Goal: Task Accomplishment & Management: Complete application form

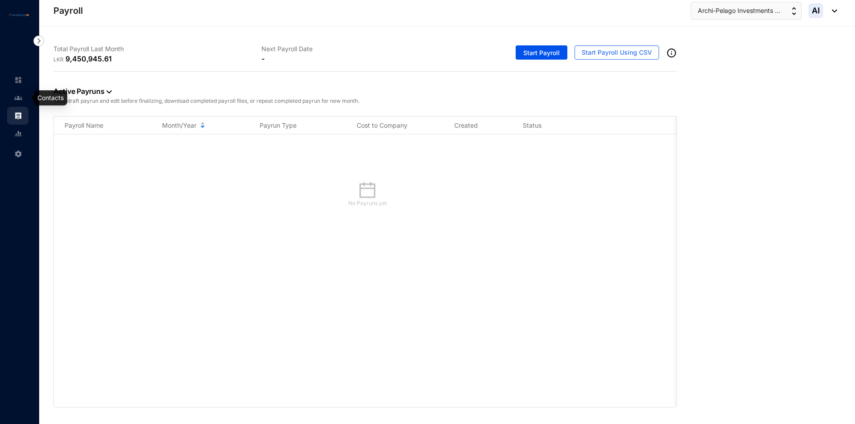
click at [16, 101] on img at bounding box center [18, 98] width 8 height 8
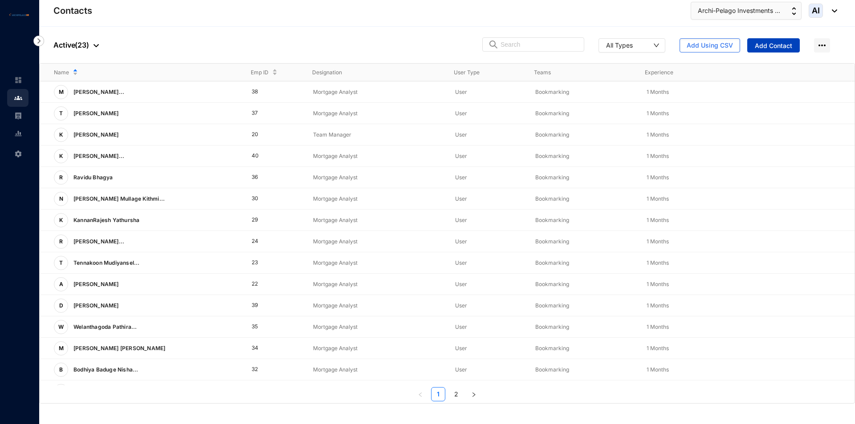
click at [765, 50] on button "Add Contact" at bounding box center [773, 45] width 53 height 14
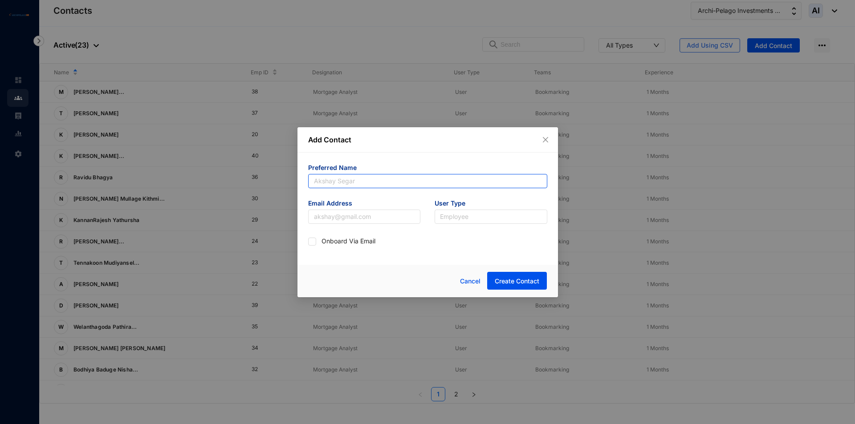
click at [353, 176] on input "text" at bounding box center [427, 181] width 239 height 14
paste input "Rukmankan"
click at [313, 183] on input "Rukmankan" at bounding box center [427, 181] width 239 height 14
type input "Rukmankan"
click at [331, 218] on input "text" at bounding box center [364, 217] width 113 height 14
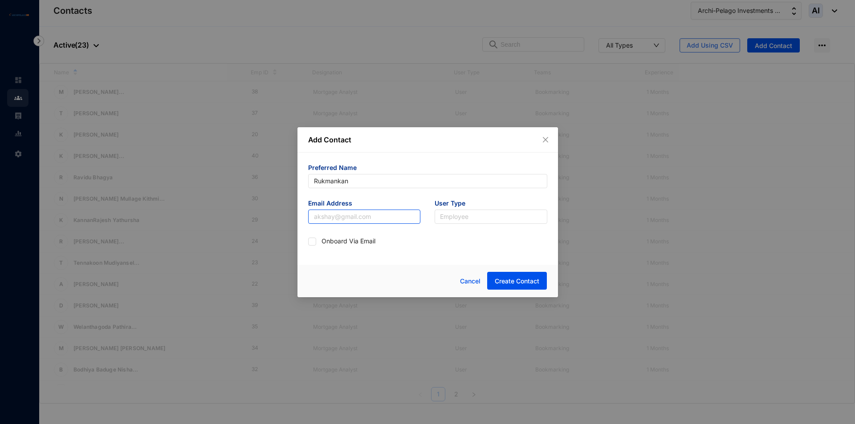
paste input "[EMAIL_ADDRESS][DOMAIN_NAME]"
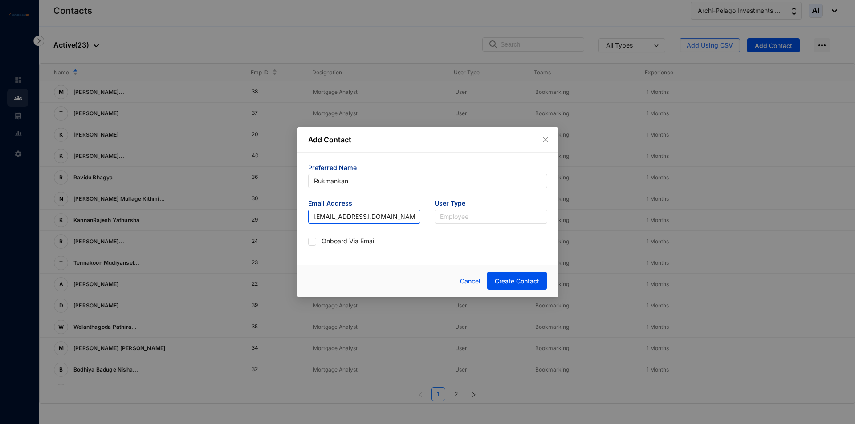
type input "[EMAIL_ADDRESS][DOMAIN_NAME]"
click at [436, 215] on div "Employee" at bounding box center [491, 217] width 113 height 14
click at [468, 235] on div "Admin" at bounding box center [491, 235] width 98 height 10
click at [510, 219] on span "Admin" at bounding box center [491, 216] width 102 height 13
click at [476, 250] on div "User" at bounding box center [491, 249] width 98 height 10
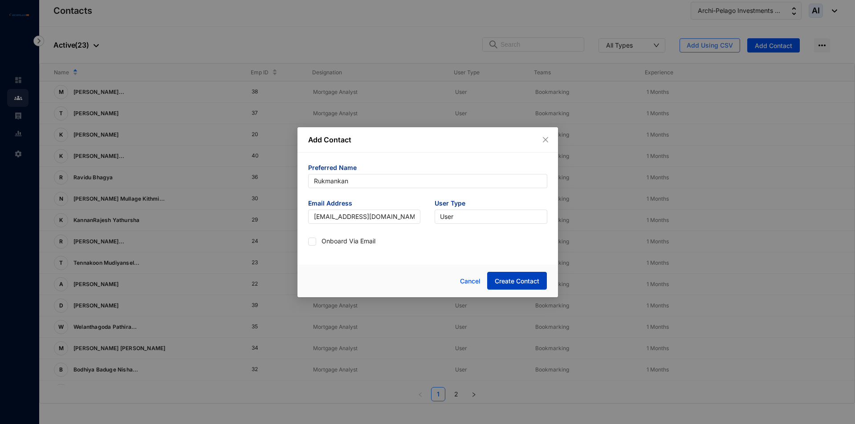
click at [531, 280] on span "Create Contact" at bounding box center [517, 281] width 45 height 9
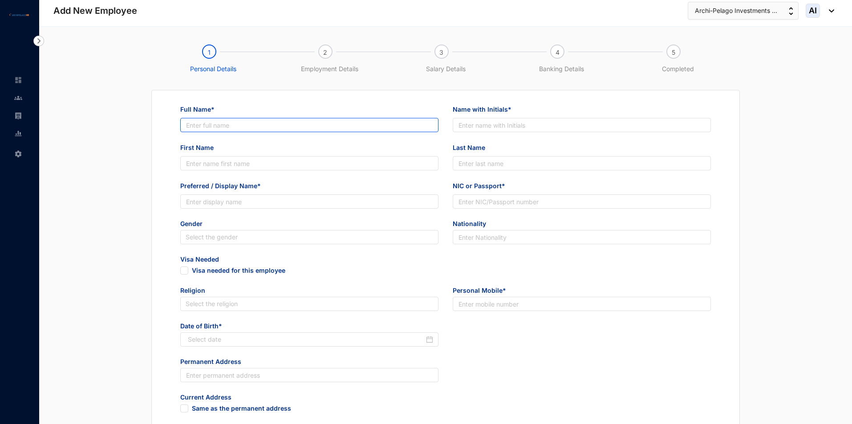
click at [321, 126] on input "Full Name*" at bounding box center [309, 125] width 258 height 14
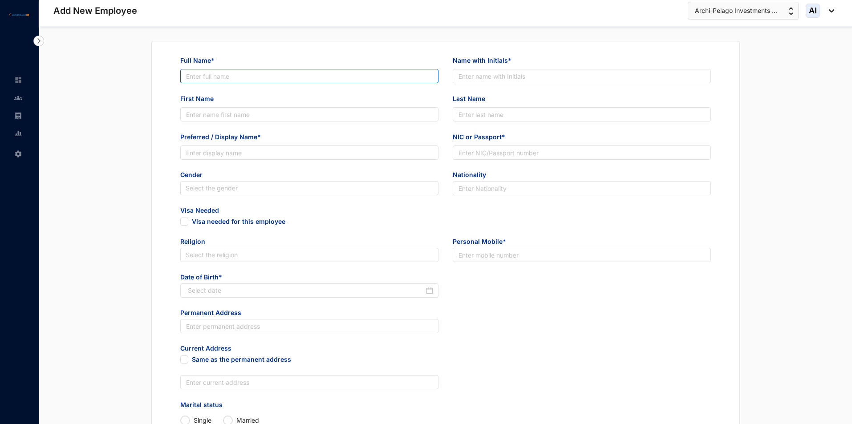
scroll to position [45, 0]
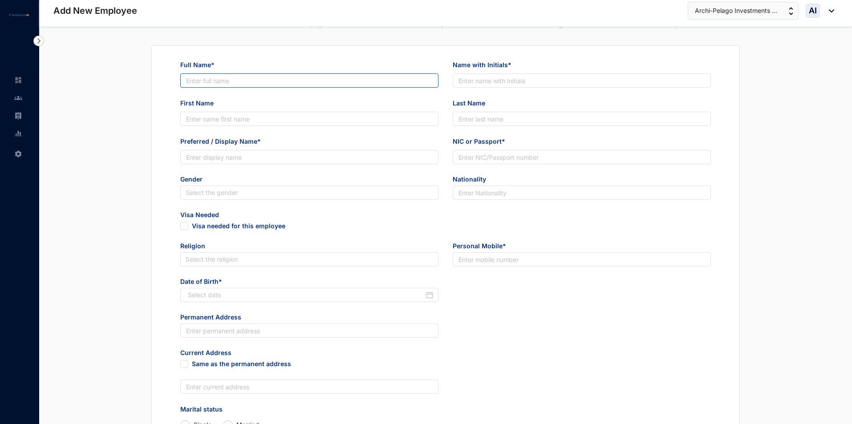
click at [228, 79] on input "Full Name*" at bounding box center [309, 80] width 258 height 14
paste input "Rukmankan [PERSON_NAME]"
type input "Rukmankan [PERSON_NAME]"
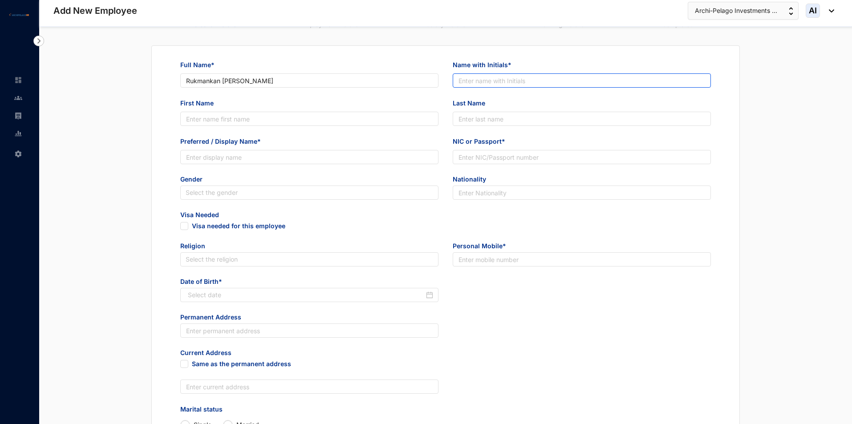
click at [483, 84] on input "Name with Initials*" at bounding box center [582, 80] width 258 height 14
paste input "R [PERSON_NAME]"
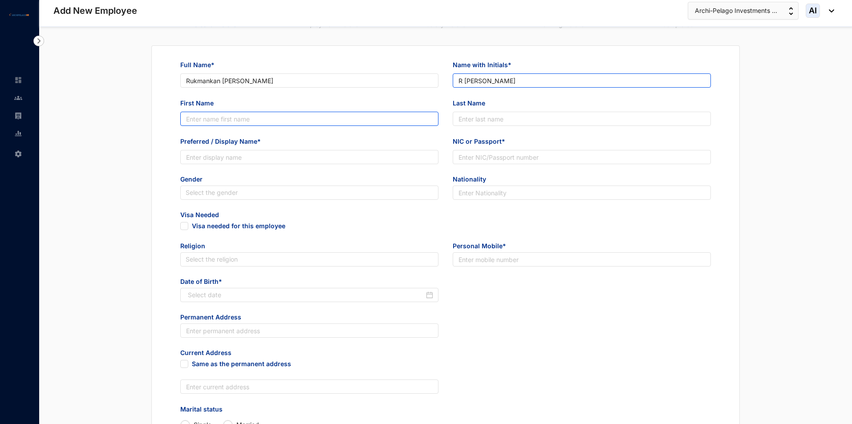
type input "R [PERSON_NAME]"
click at [226, 117] on input "First Name" at bounding box center [309, 119] width 258 height 14
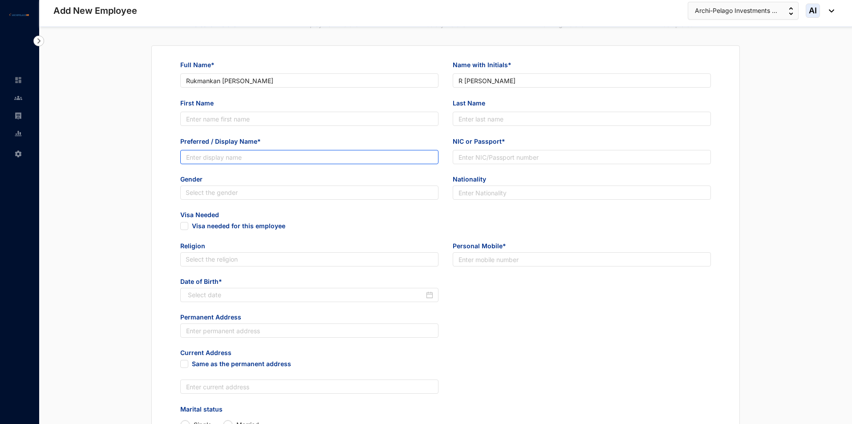
drag, startPoint x: 216, startPoint y: 149, endPoint x: 213, endPoint y: 159, distance: 9.6
click at [216, 153] on div "Preferred / Display Name*" at bounding box center [309, 151] width 258 height 28
click at [213, 157] on input "Preferred / Display Name*" at bounding box center [309, 157] width 258 height 14
paste input "Rukmankan"
type input "Rukmankan"
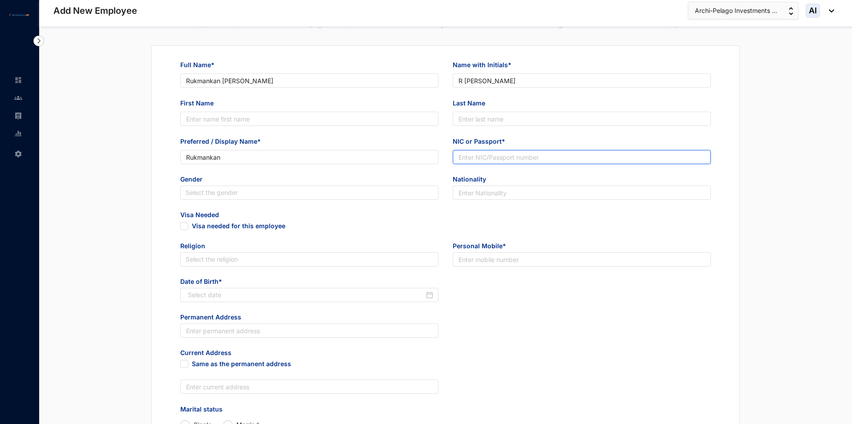
click at [489, 158] on input "NIC or Passport*" at bounding box center [582, 157] width 258 height 14
paste input "198119301462"
type input "198119301462"
click at [281, 172] on div "Preferred / Display Name* [PERSON_NAME]" at bounding box center [309, 156] width 273 height 38
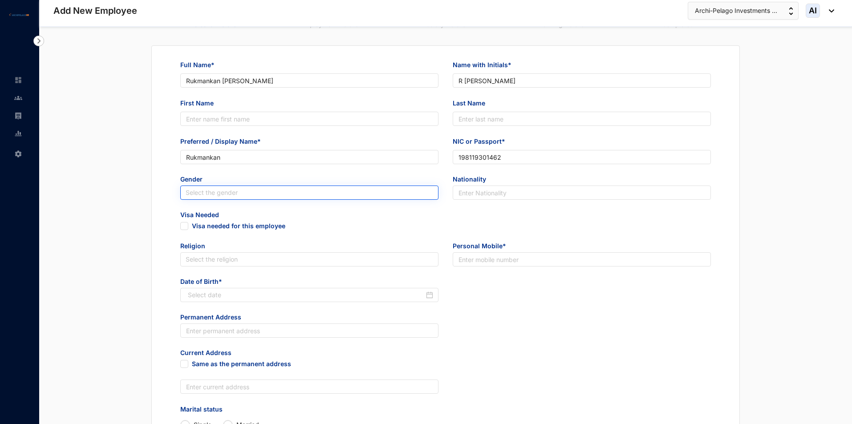
click at [211, 186] on input "search" at bounding box center [310, 192] width 248 height 13
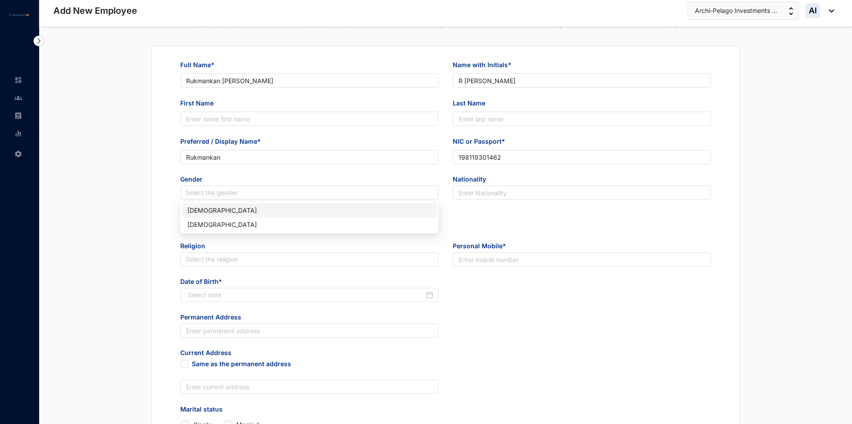
click at [211, 212] on div "[DEMOGRAPHIC_DATA]" at bounding box center [309, 211] width 244 height 10
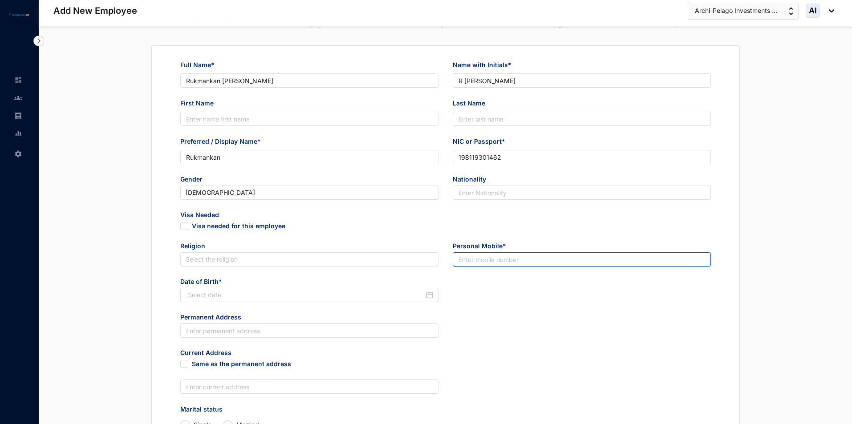
click at [530, 260] on input "text" at bounding box center [582, 259] width 258 height 14
paste input "773136128"
click at [460, 258] on input "773136128" at bounding box center [582, 259] width 258 height 14
type input "0773136128"
drag, startPoint x: 467, startPoint y: 305, endPoint x: 457, endPoint y: 282, distance: 24.9
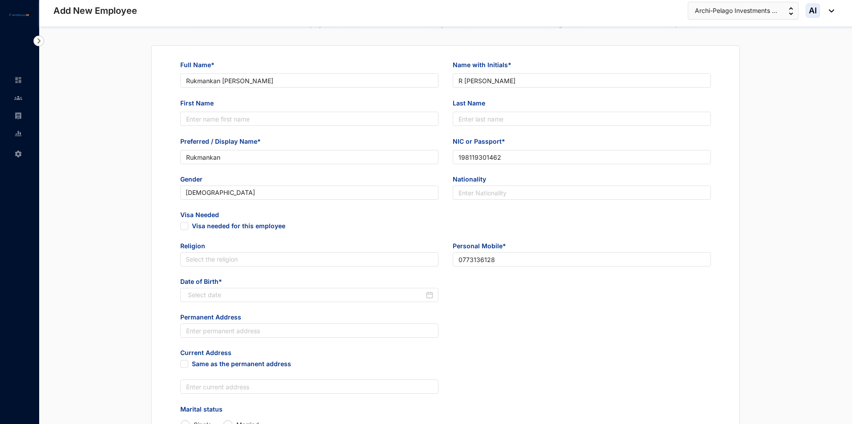
click at [463, 293] on div "Date of Birth*" at bounding box center [445, 295] width 545 height 36
click at [301, 290] on input at bounding box center [306, 295] width 236 height 10
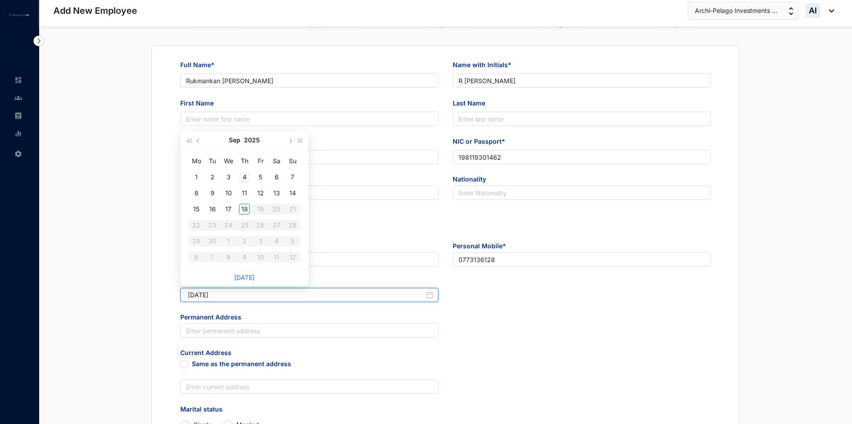
type input "[DATE]"
click at [247, 141] on button "2025" at bounding box center [252, 140] width 16 height 18
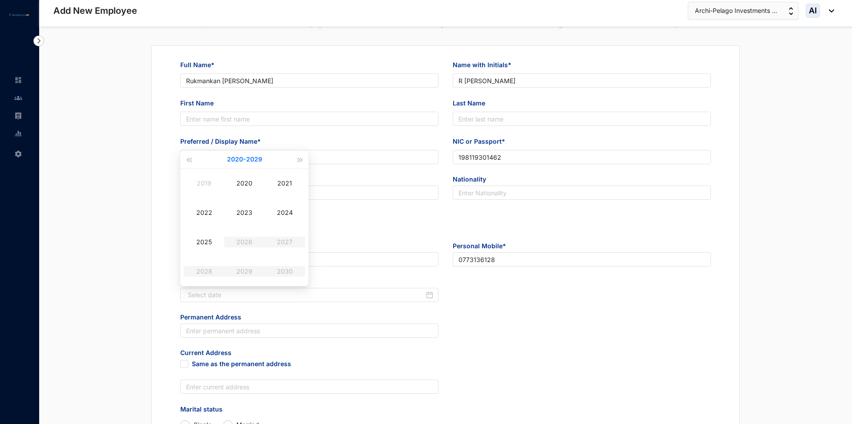
click at [238, 158] on button "[DATE] - [DATE]" at bounding box center [244, 160] width 35 height 18
type input "[DATE]"
click at [232, 159] on div "[DATE]-[DATE]" at bounding box center [244, 160] width 101 height 18
click at [204, 184] on div "[DATE]-[DATE]" at bounding box center [201, 178] width 43 height 11
click at [204, 183] on div "1989" at bounding box center [204, 183] width 27 height 11
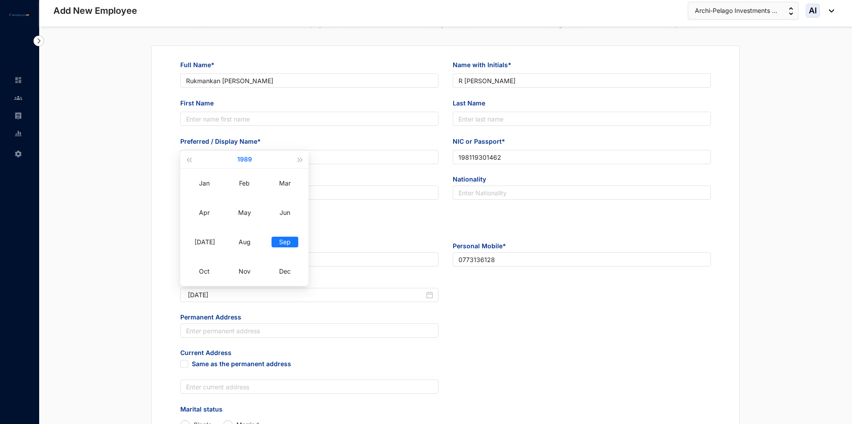
click at [238, 162] on button "1989" at bounding box center [244, 160] width 15 height 18
click at [188, 159] on span "button" at bounding box center [189, 160] width 4 height 4
click at [187, 162] on button "button" at bounding box center [189, 160] width 10 height 18
click at [298, 159] on span "button" at bounding box center [300, 160] width 4 height 4
click at [302, 160] on span "button" at bounding box center [300, 160] width 4 height 4
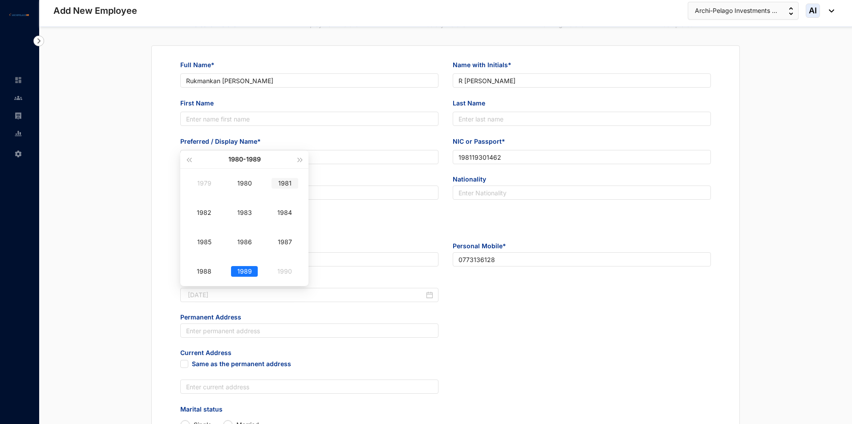
click at [290, 181] on div "1981" at bounding box center [285, 183] width 27 height 11
click at [213, 239] on div "[DATE]" at bounding box center [204, 242] width 27 height 11
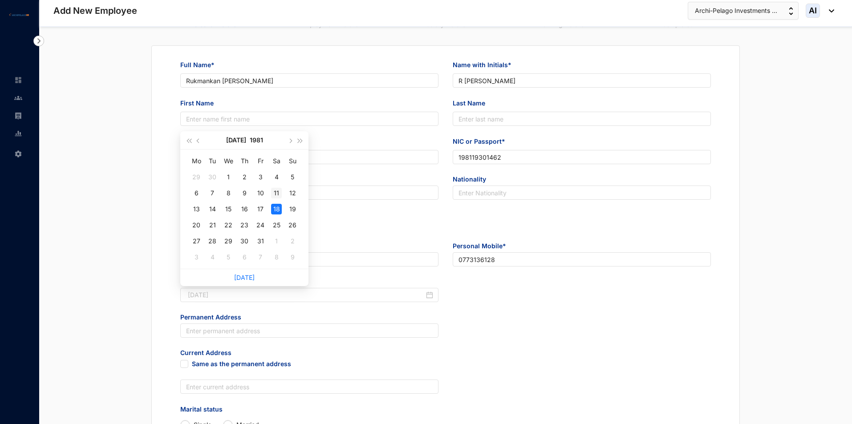
click at [277, 191] on div "11" at bounding box center [276, 193] width 11 height 11
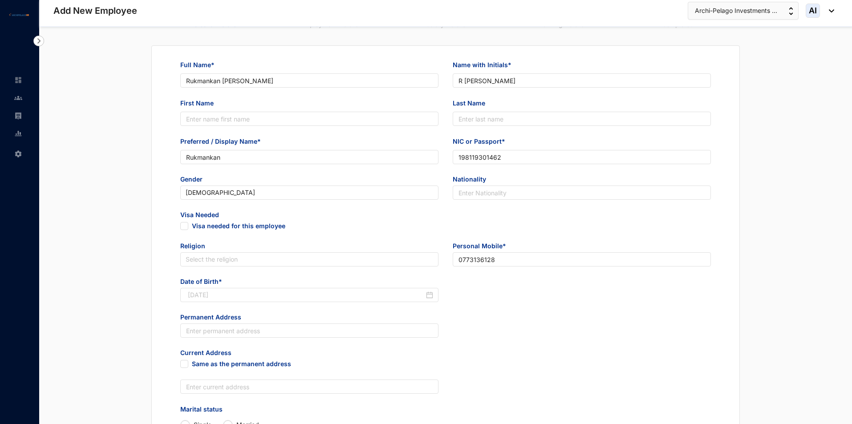
type input "[DATE]"
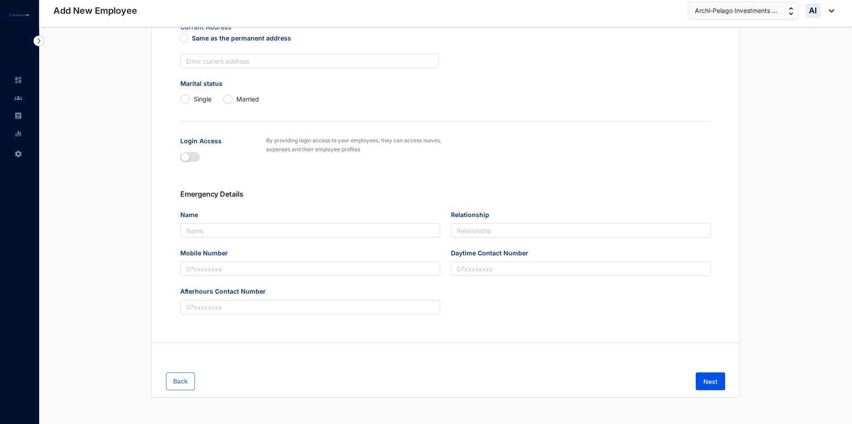
scroll to position [371, 0]
click at [706, 375] on button "Next" at bounding box center [710, 381] width 29 height 18
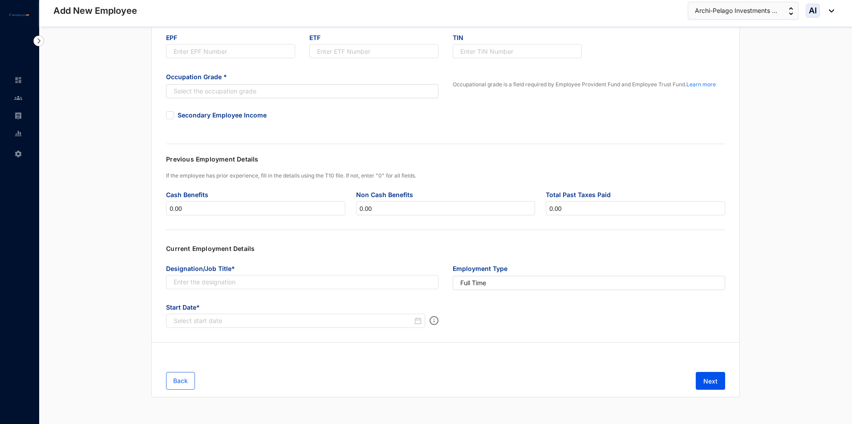
scroll to position [0, 0]
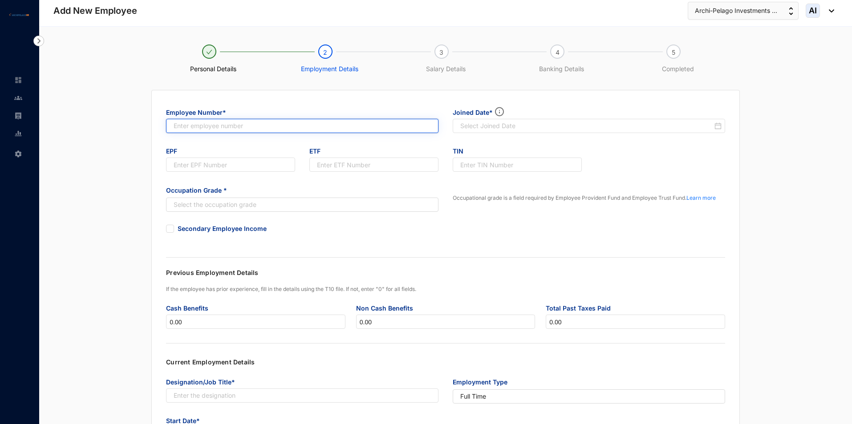
click at [233, 126] on input "text" at bounding box center [302, 126] width 273 height 14
type input "001"
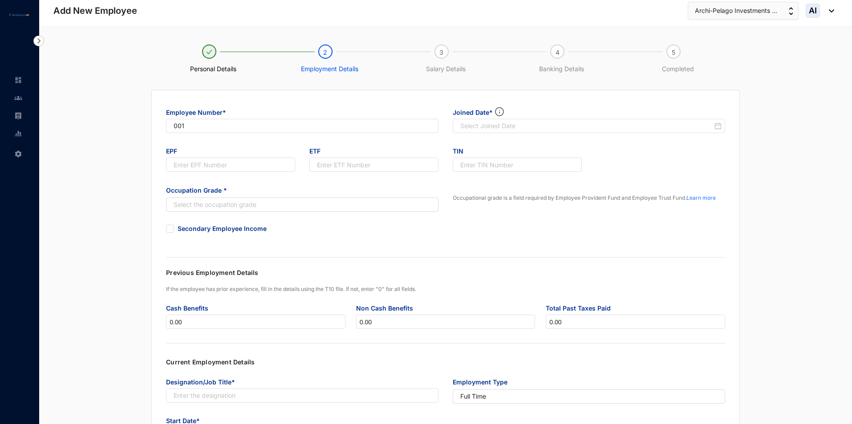
type input "001"
click at [555, 138] on div "Joined Date*" at bounding box center [589, 124] width 287 height 39
click at [570, 125] on input at bounding box center [586, 126] width 252 height 9
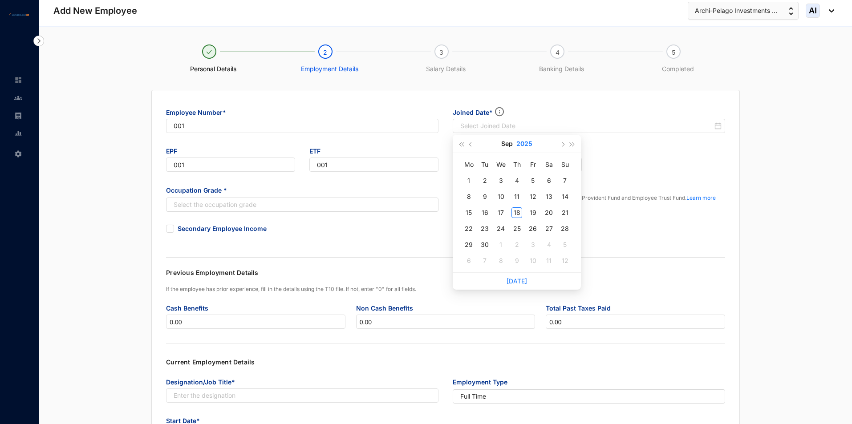
click at [532, 142] on button "2025" at bounding box center [525, 144] width 16 height 18
click at [505, 147] on button "[DATE] - [DATE]" at bounding box center [517, 144] width 35 height 18
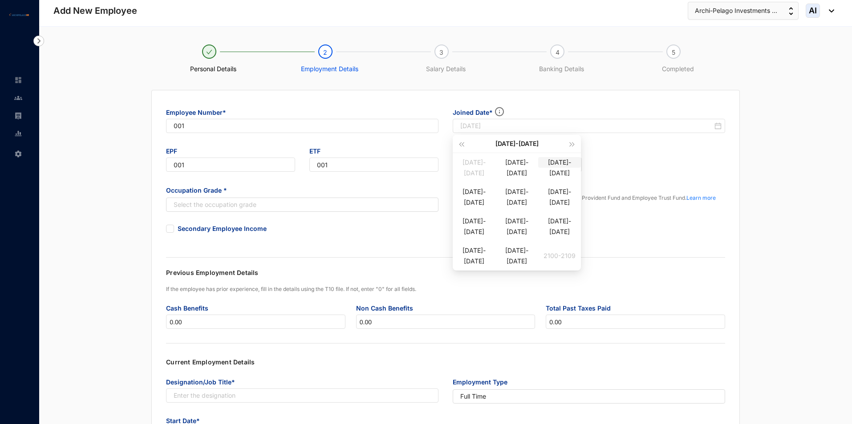
click at [563, 168] on div "[DATE]-[DATE]" at bounding box center [559, 162] width 43 height 11
click at [529, 228] on div "2016" at bounding box center [517, 226] width 27 height 11
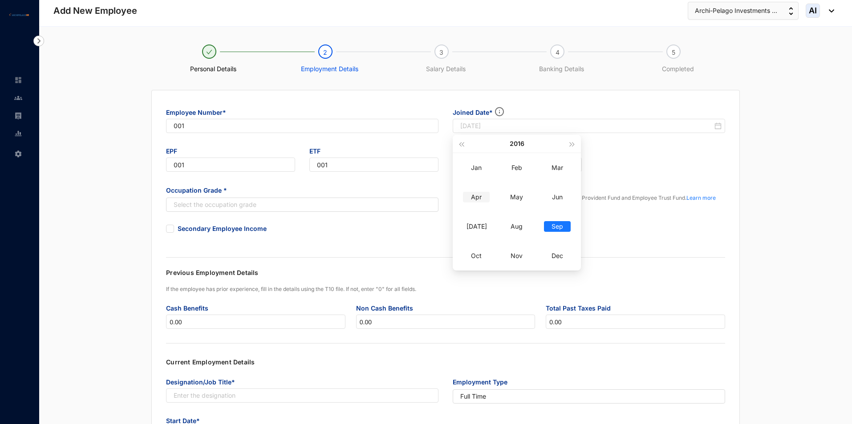
click at [471, 198] on div "Apr" at bounding box center [476, 197] width 27 height 11
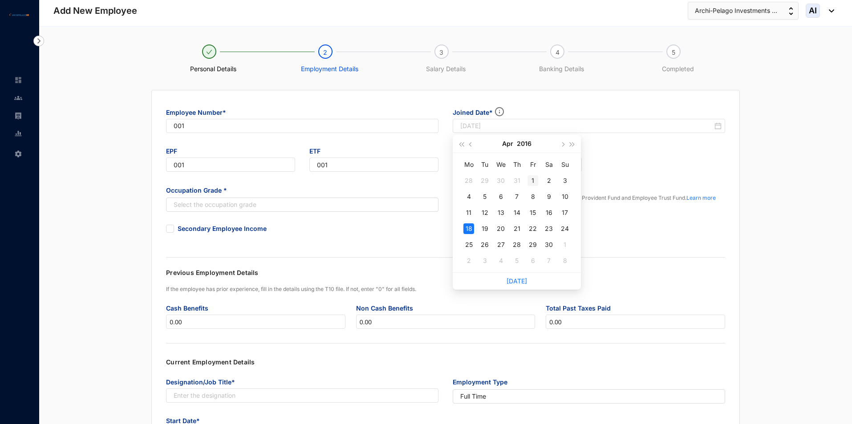
click at [536, 182] on div "1" at bounding box center [533, 180] width 11 height 11
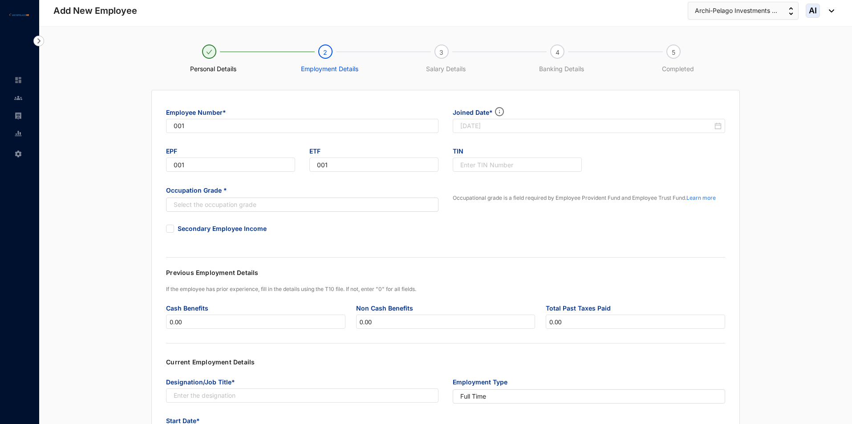
type input "[DATE]"
click at [234, 204] on input "search" at bounding box center [298, 204] width 256 height 13
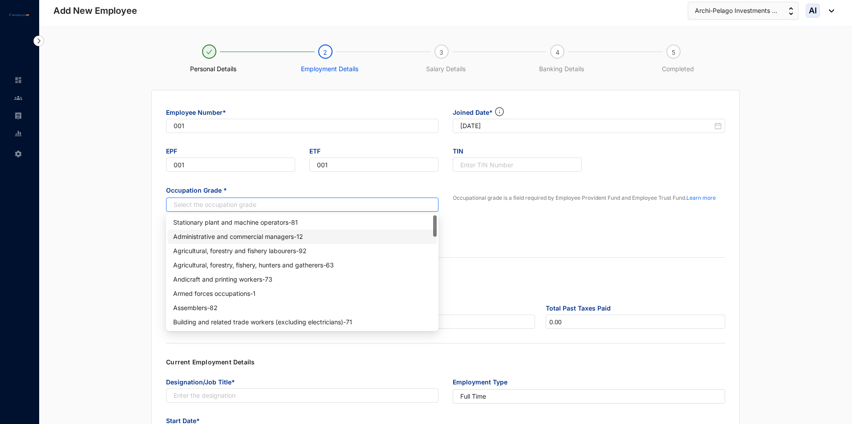
click at [228, 243] on div "Administrative and commercial managers - 12" at bounding box center [302, 237] width 269 height 14
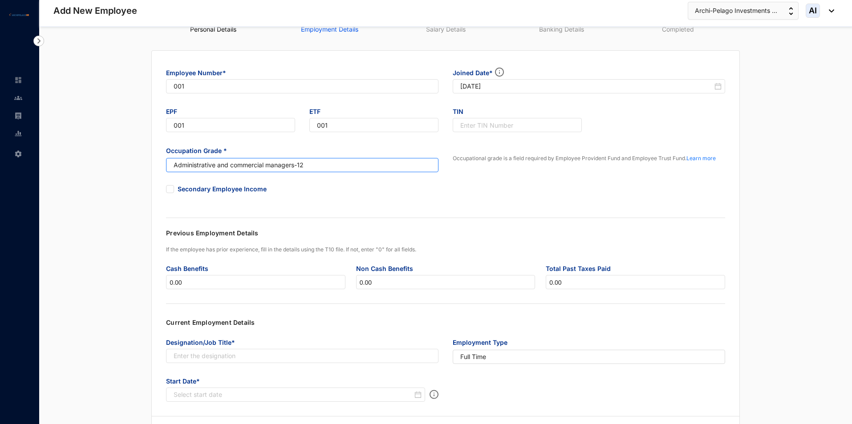
scroll to position [89, 0]
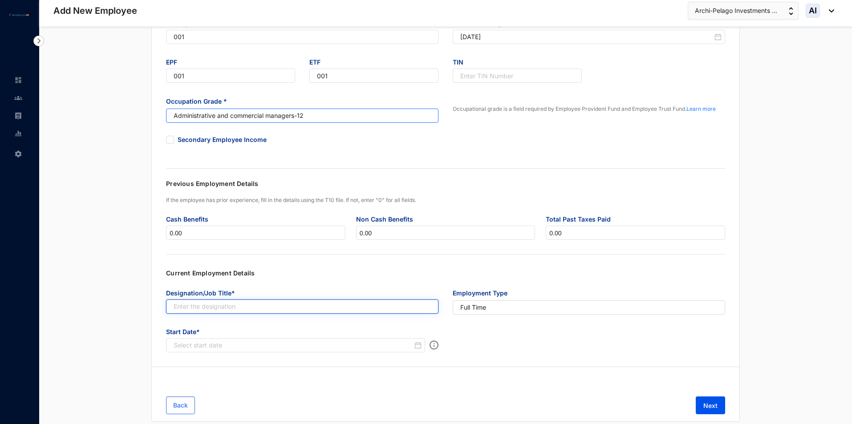
click at [270, 306] on input "text" at bounding box center [302, 307] width 273 height 14
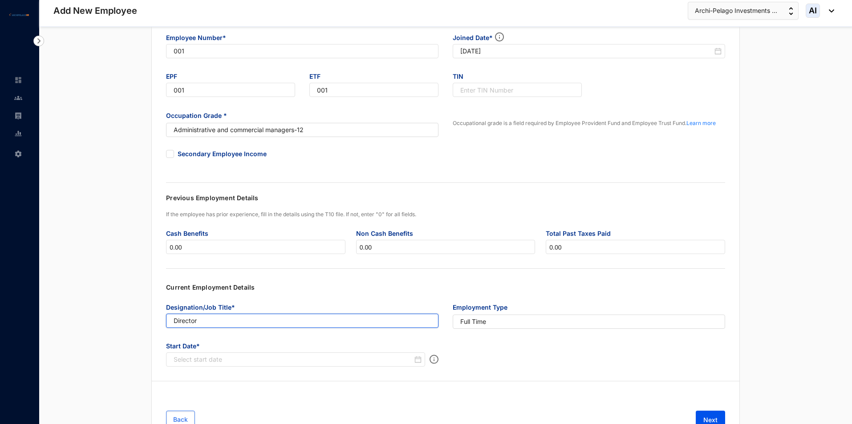
scroll to position [114, 0]
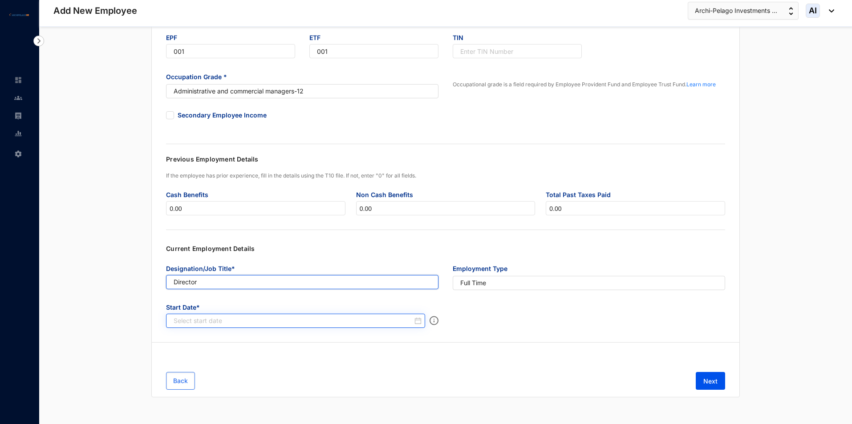
type input "Director"
click at [234, 324] on input at bounding box center [293, 321] width 239 height 9
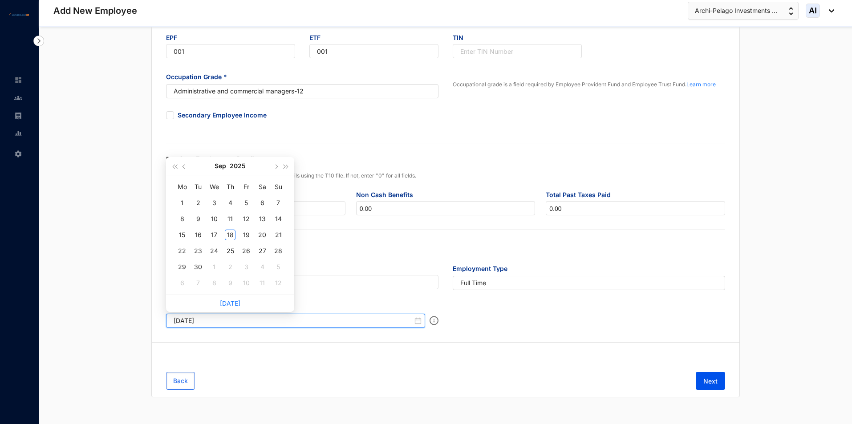
type input "[DATE]"
click at [238, 164] on button "2025" at bounding box center [238, 166] width 16 height 18
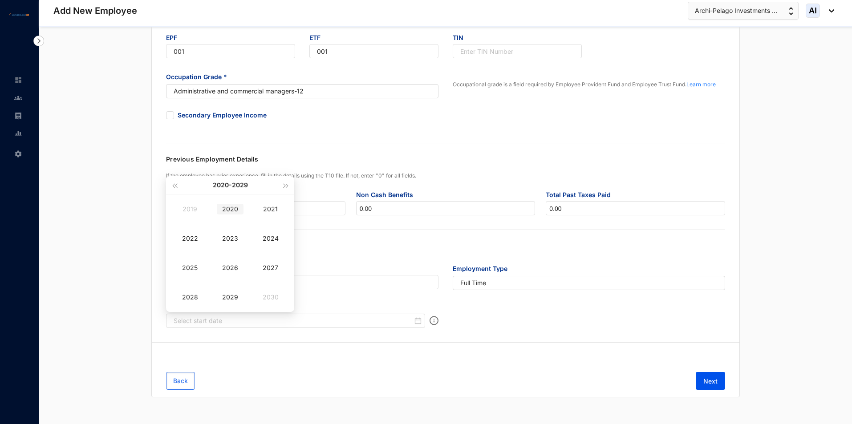
type input "[DATE]"
click at [224, 186] on button "[DATE] - [DATE]" at bounding box center [230, 185] width 35 height 18
click at [268, 208] on div "[DATE]-[DATE]" at bounding box center [273, 204] width 43 height 11
click at [232, 270] on div "2016" at bounding box center [230, 268] width 27 height 11
click at [186, 240] on div "Apr" at bounding box center [190, 238] width 27 height 11
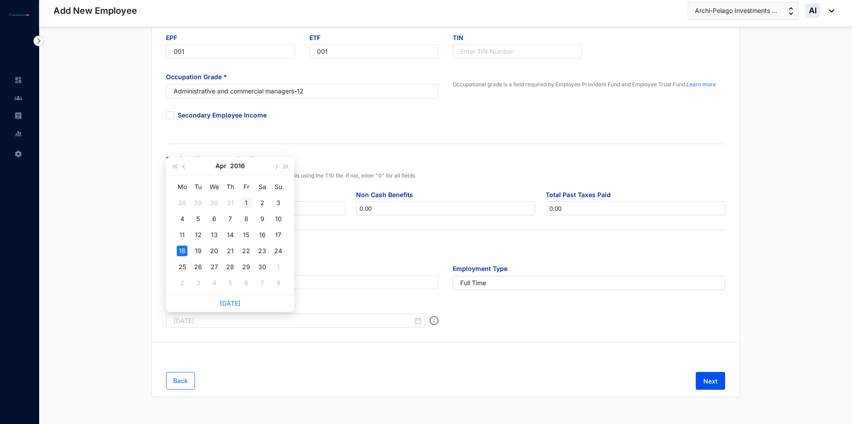
click at [249, 204] on div "1" at bounding box center [246, 203] width 11 height 11
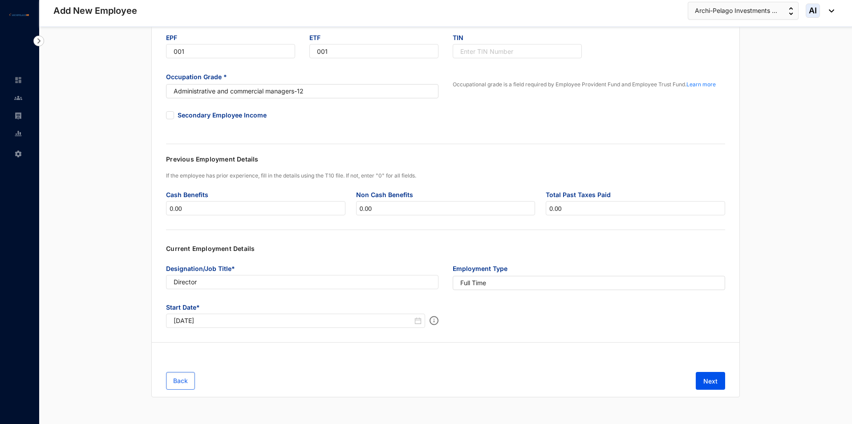
type input "[DATE]"
click at [700, 378] on button "Next" at bounding box center [710, 381] width 29 height 18
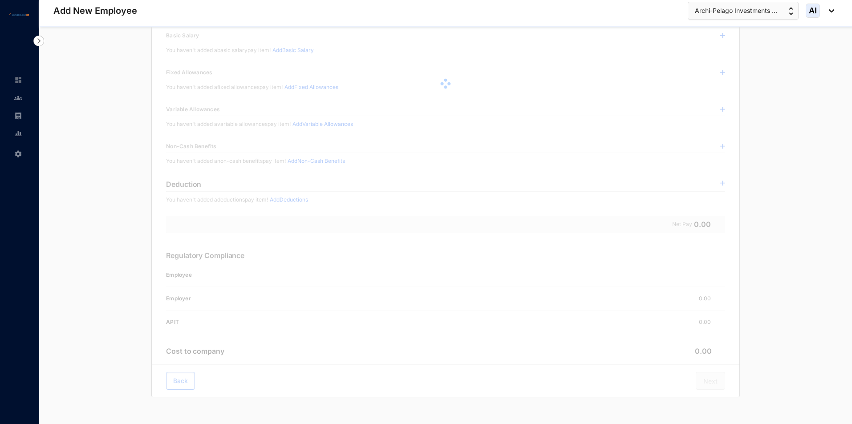
scroll to position [0, 0]
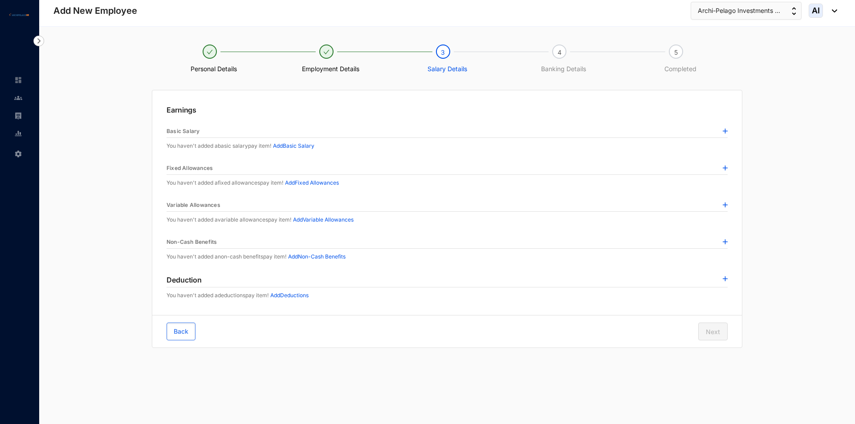
click at [724, 166] on img at bounding box center [725, 168] width 5 height 5
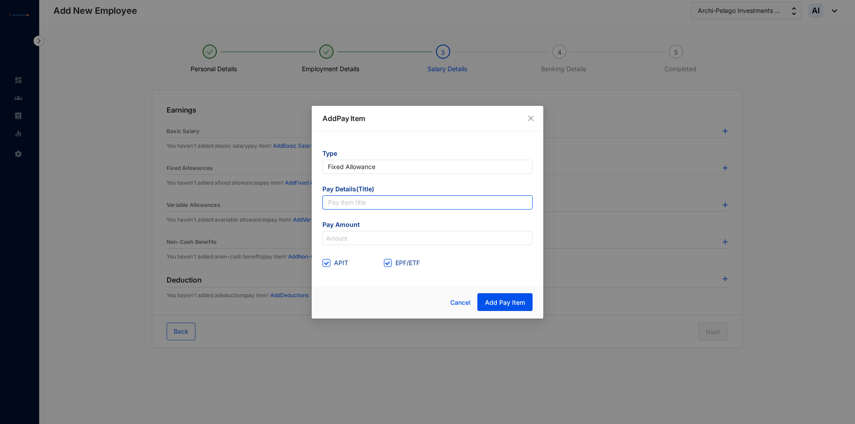
click at [355, 206] on input "text" at bounding box center [427, 202] width 210 height 14
click at [308, 218] on div "Add Pay Item Type Fixed Allowance Pay Details(Title) Please enter your pay item…" at bounding box center [427, 212] width 855 height 424
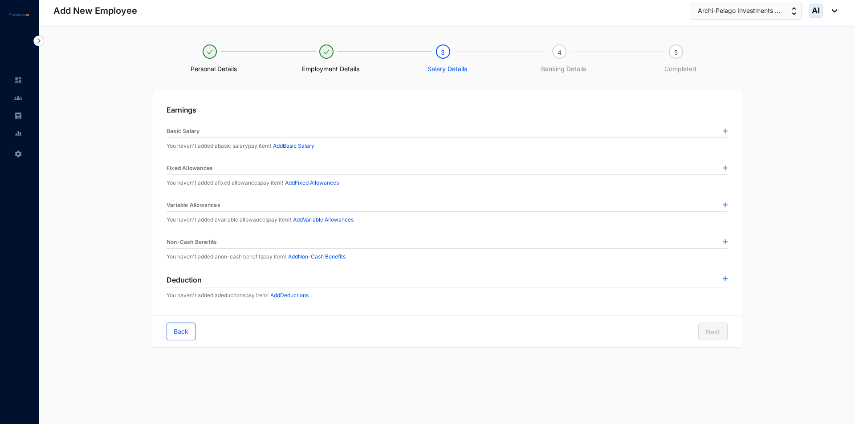
click at [724, 170] on img at bounding box center [725, 168] width 5 height 5
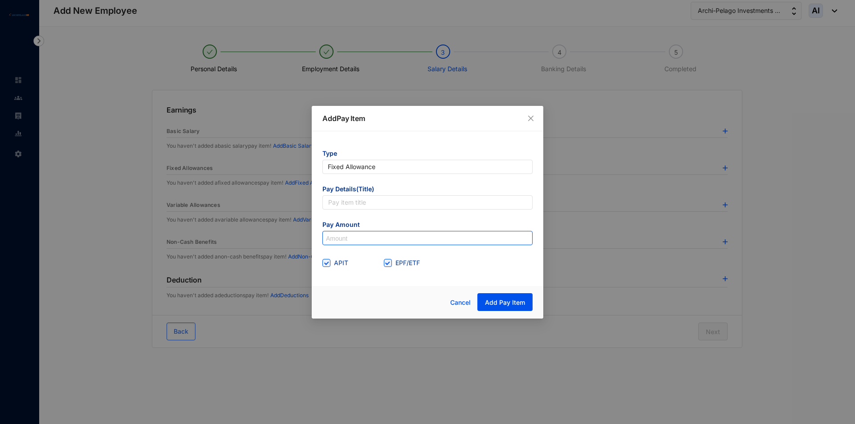
click at [343, 236] on input at bounding box center [427, 239] width 209 height 14
type input "300,000"
click at [402, 301] on div at bounding box center [366, 302] width 88 height 18
click at [502, 299] on span "Add Pay Item" at bounding box center [505, 302] width 40 height 9
click at [341, 200] on input "text" at bounding box center [427, 202] width 210 height 14
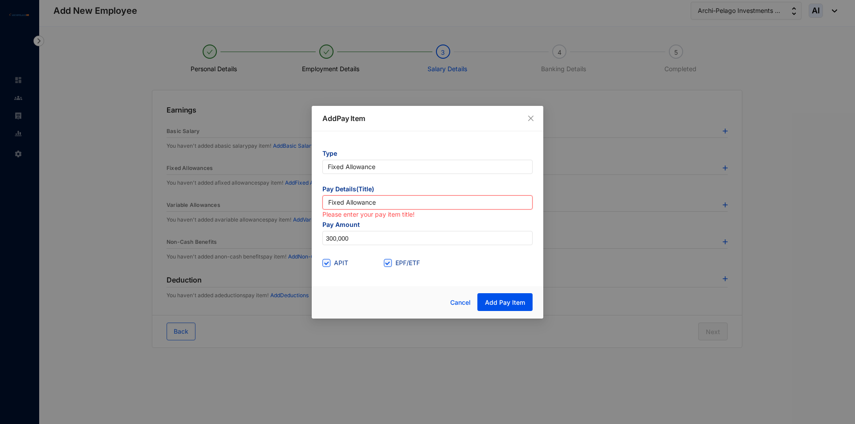
type input "Fixed Allowance"
click at [422, 283] on div "Add Pay Item Type Fixed Allowance Pay Details(Title) Fixed Allowance Please ent…" at bounding box center [428, 212] width 232 height 213
click at [493, 298] on span "Add Pay Item" at bounding box center [505, 302] width 40 height 9
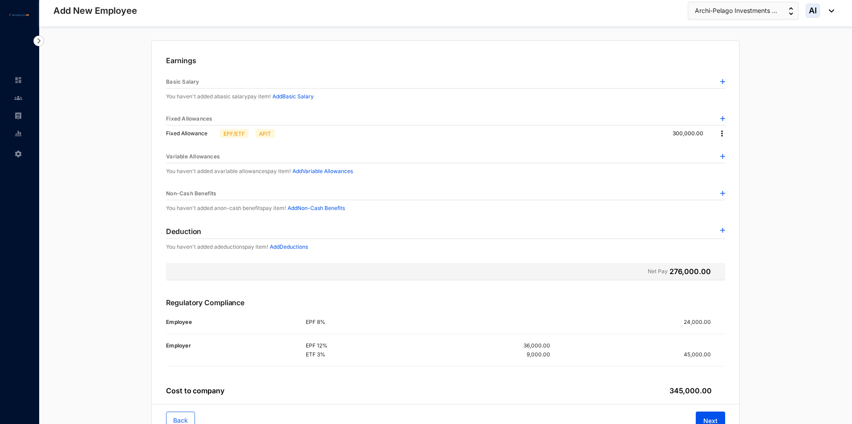
scroll to position [89, 0]
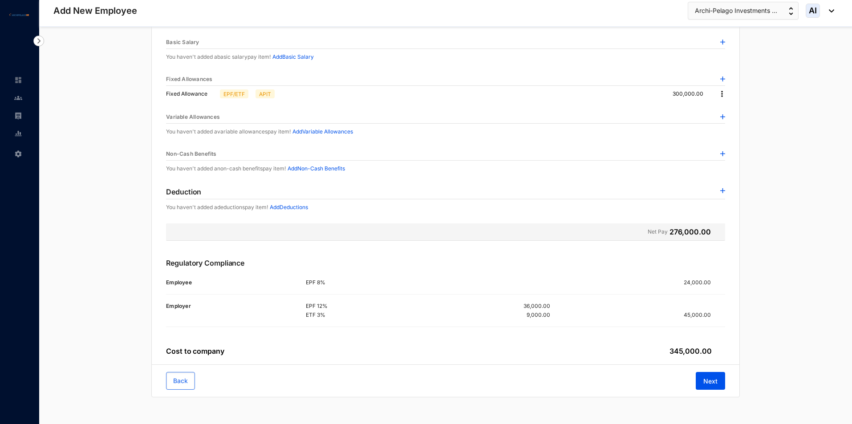
click at [723, 96] on img at bounding box center [722, 94] width 9 height 9
click at [726, 109] on span "Edit" at bounding box center [734, 109] width 19 height 10
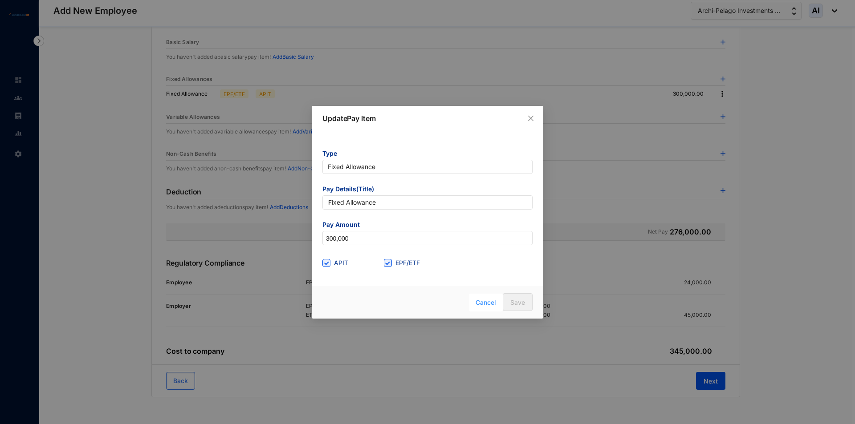
click at [477, 303] on span "Cancel" at bounding box center [486, 303] width 20 height 10
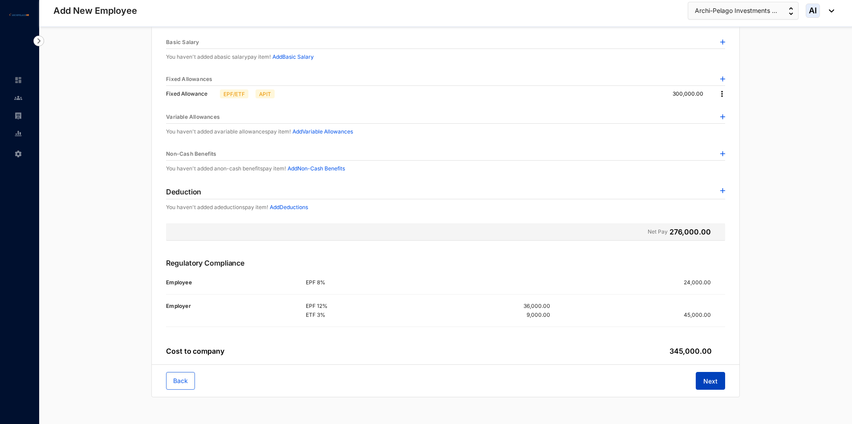
click at [717, 374] on button "Next" at bounding box center [710, 381] width 29 height 18
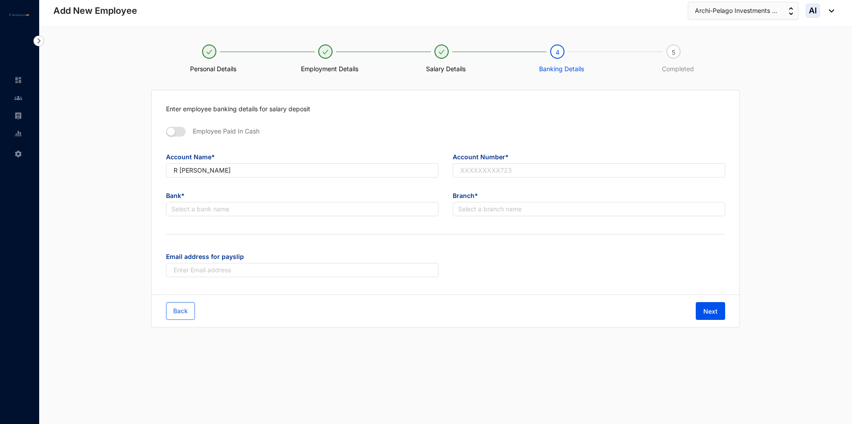
scroll to position [0, 0]
click at [513, 172] on input "text" at bounding box center [590, 170] width 273 height 14
paste input "01502850501"
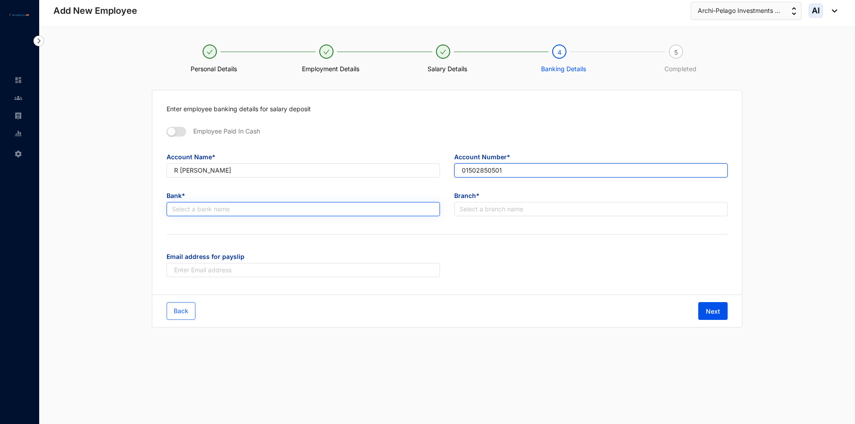
type input "01502850501"
click at [215, 214] on input "search" at bounding box center [303, 209] width 263 height 13
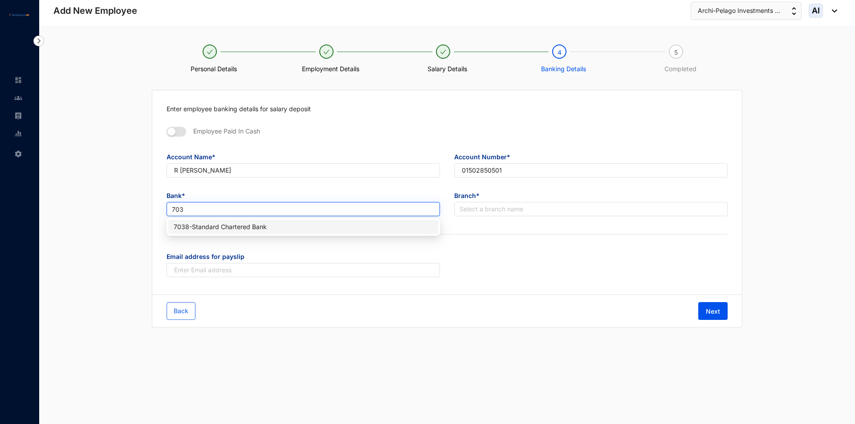
type input "7038"
click at [206, 232] on div "7038 - Standard Chartered Bank" at bounding box center [303, 227] width 259 height 10
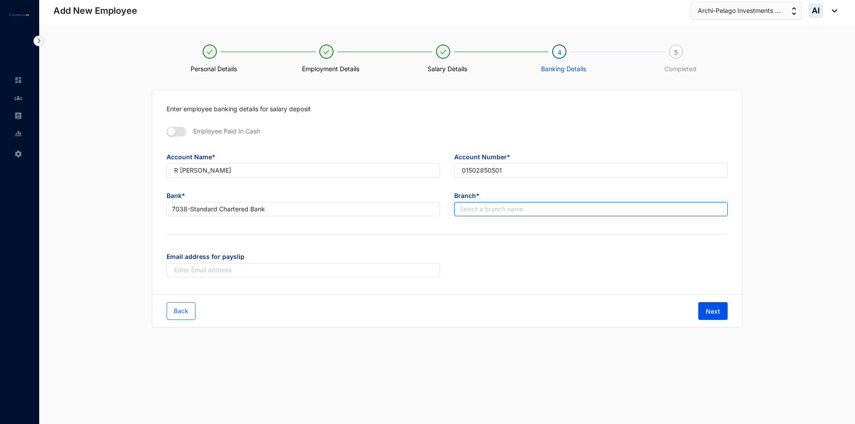
click at [484, 211] on input "search" at bounding box center [591, 209] width 263 height 13
click at [485, 212] on input "search" at bounding box center [591, 209] width 263 height 13
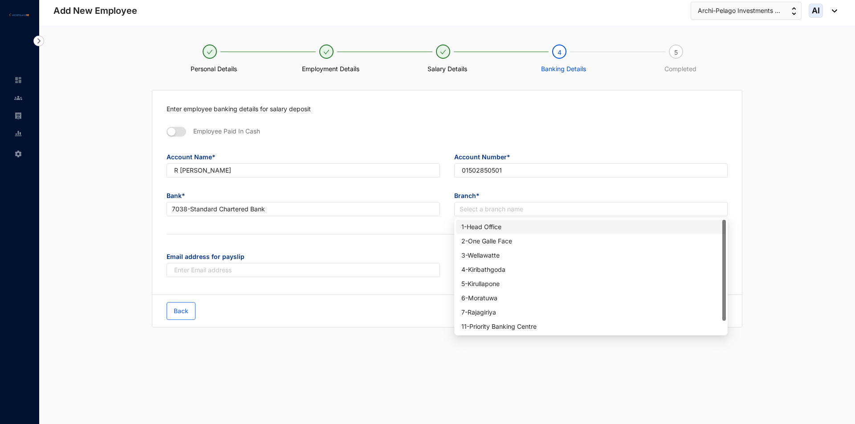
click at [494, 224] on div "1 - Head Office" at bounding box center [590, 227] width 259 height 10
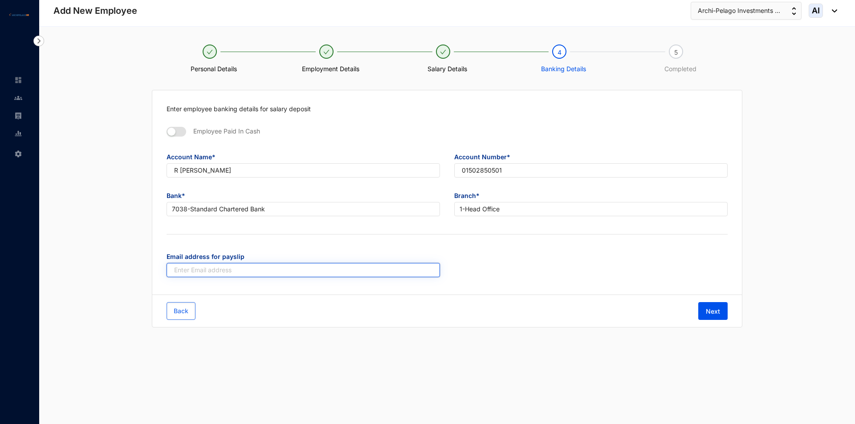
click at [411, 269] on input "text" at bounding box center [303, 270] width 273 height 14
paste input "[EMAIL_ADDRESS][DOMAIN_NAME]"
type input "[EMAIL_ADDRESS][DOMAIN_NAME]"
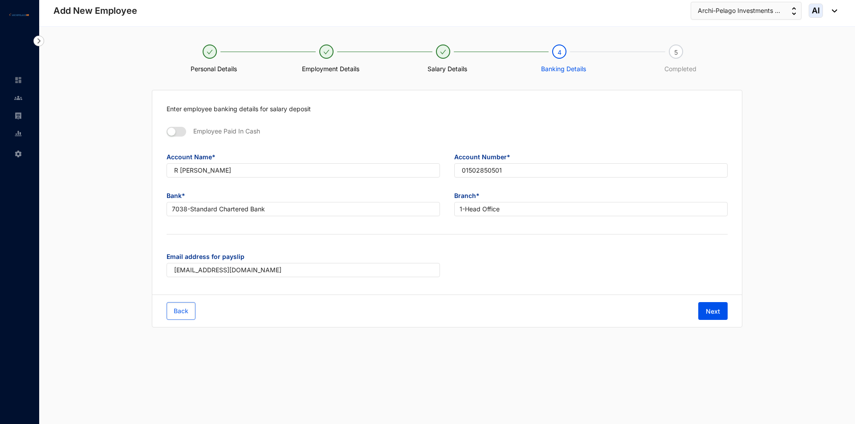
click at [497, 270] on div "Email address for payslip [EMAIL_ADDRESS][DOMAIN_NAME]" at bounding box center [446, 268] width 575 height 39
click at [176, 272] on input "[EMAIL_ADDRESS][DOMAIN_NAME]" at bounding box center [303, 270] width 273 height 14
click at [491, 304] on div "Next" at bounding box center [587, 311] width 281 height 18
click at [699, 304] on button "Next" at bounding box center [712, 311] width 29 height 18
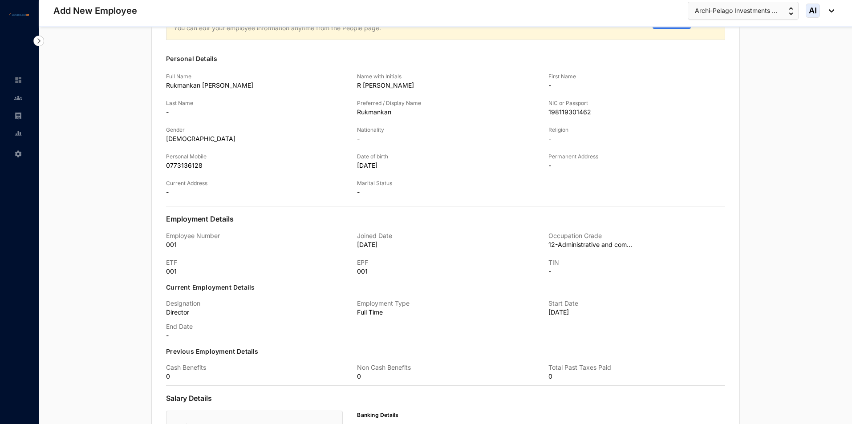
scroll to position [306, 0]
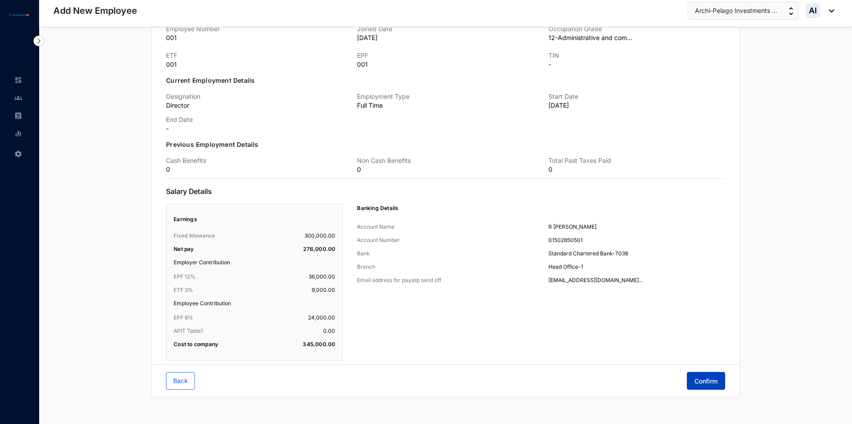
click at [705, 381] on span "Confirm" at bounding box center [706, 381] width 23 height 9
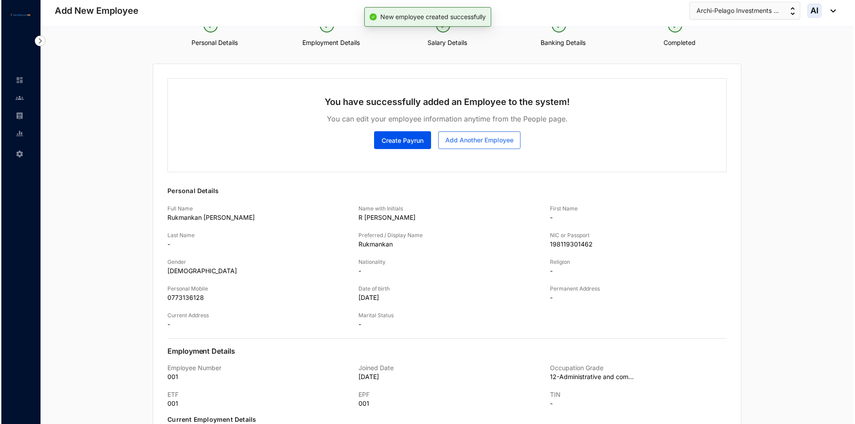
scroll to position [0, 0]
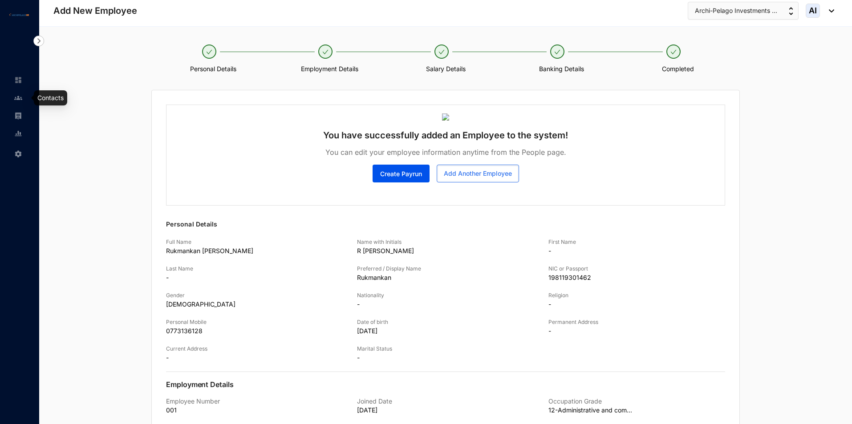
click at [18, 96] on img at bounding box center [18, 98] width 8 height 8
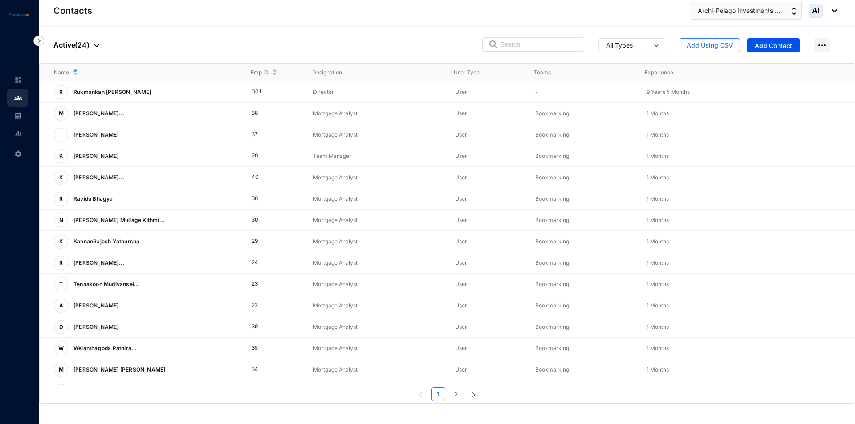
click at [828, 9] on img at bounding box center [832, 10] width 10 height 3
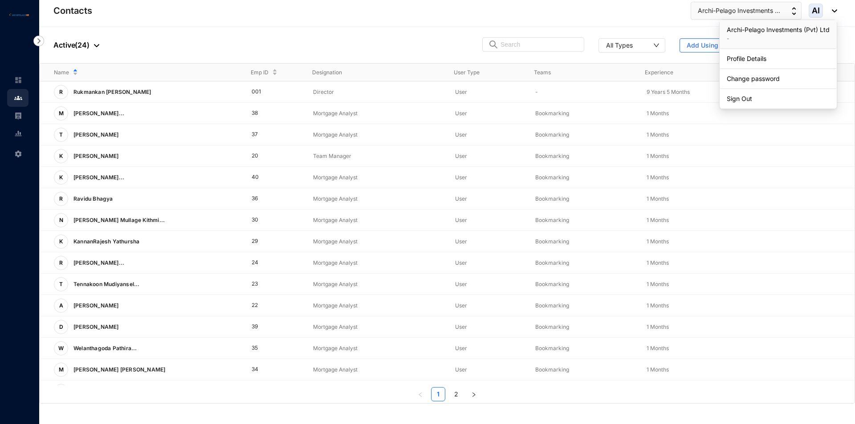
click at [834, 12] on div "AI" at bounding box center [823, 11] width 28 height 14
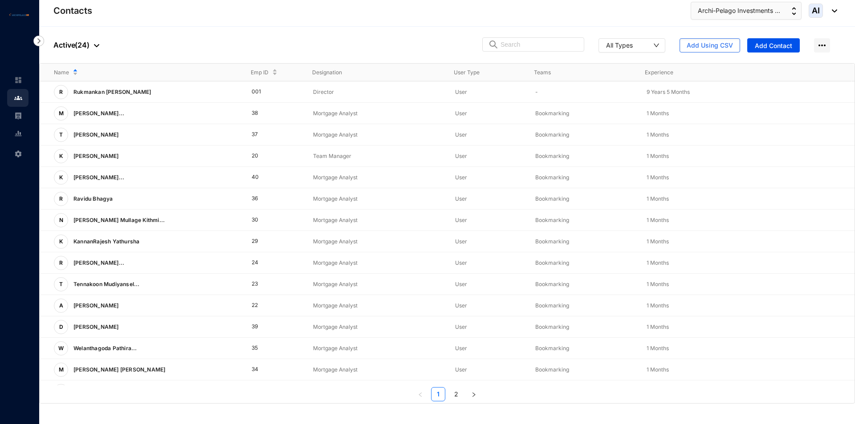
click at [834, 12] on div "AI" at bounding box center [823, 11] width 28 height 14
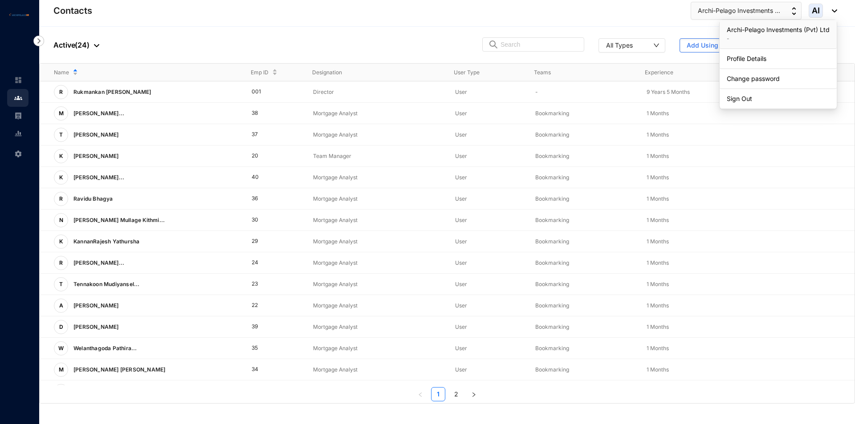
click at [765, 109] on ul "Archi-Pelago Investments (Pvt) Ltd - Profile Details Change password Sign Out" at bounding box center [778, 65] width 118 height 90
click at [767, 102] on link "Sign Out" at bounding box center [778, 98] width 103 height 9
